Goal: Task Accomplishment & Management: Manage account settings

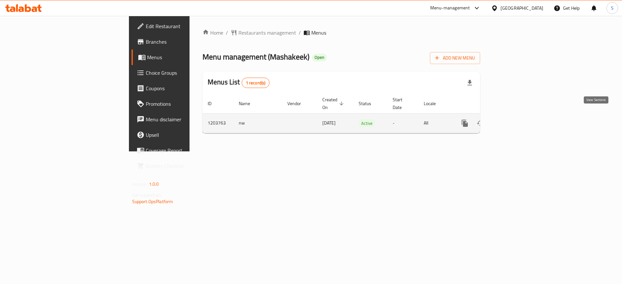
click at [515, 120] on icon "enhanced table" at bounding box center [512, 124] width 8 height 8
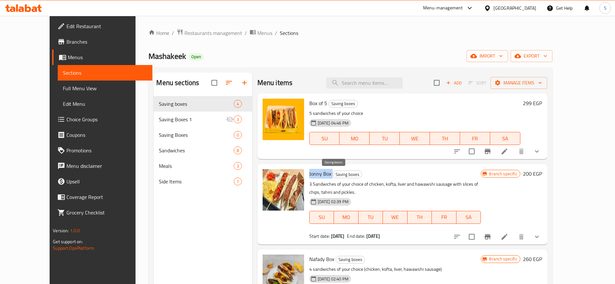
drag, startPoint x: 296, startPoint y: 174, endPoint x: 319, endPoint y: 178, distance: 23.4
click at [320, 178] on h6 "Jonny Box Saving boxes" at bounding box center [395, 173] width 172 height 9
copy h6 "Jonny Box"
drag, startPoint x: 296, startPoint y: 254, endPoint x: 322, endPoint y: 252, distance: 26.6
click at [322, 252] on div "Nafady Box Saving boxes 4 sandwiches of your choice (chicken, kofta, liver, haw…" at bounding box center [394, 285] width 177 height 67
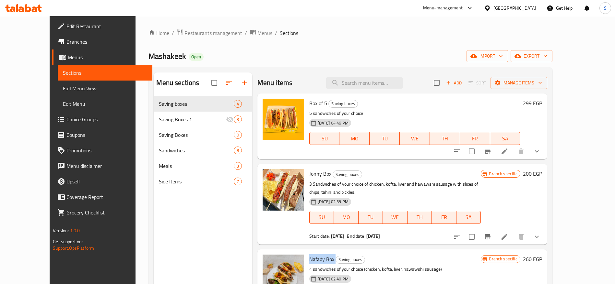
copy h6 "Nafady Box"
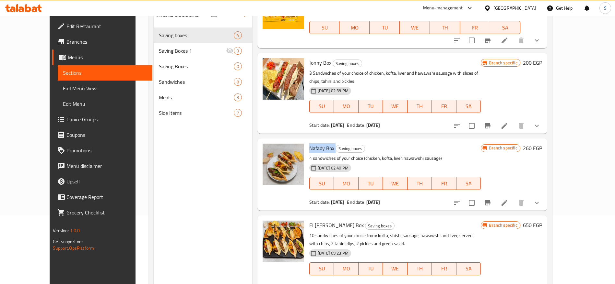
scroll to position [70, 0]
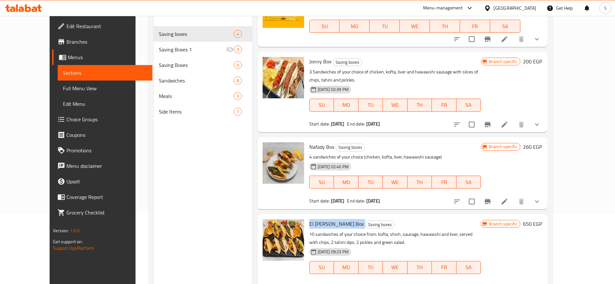
drag, startPoint x: 296, startPoint y: 218, endPoint x: 325, endPoint y: 218, distance: 28.2
click at [325, 218] on div "El [PERSON_NAME] Box Saving boxes 10 sandwiches of your choice from: kofta, shi…" at bounding box center [394, 254] width 177 height 75
copy h6 "El [PERSON_NAME] Box"
click at [66, 39] on span "Branches" at bounding box center [106, 42] width 81 height 8
